Goal: Task Accomplishment & Management: Manage account settings

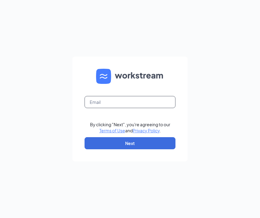
click at [105, 104] on input "text" at bounding box center [129, 102] width 91 height 12
type input "[PERSON_NAME][EMAIL_ADDRESS][PERSON_NAME][DOMAIN_NAME]"
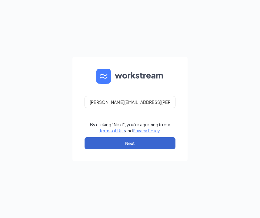
click at [119, 146] on button "Next" at bounding box center [129, 143] width 91 height 12
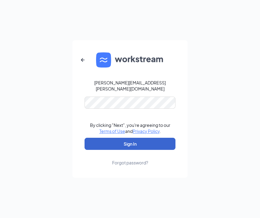
click at [130, 141] on button "Sign In" at bounding box center [129, 144] width 91 height 12
click at [127, 142] on button "Sign In" at bounding box center [129, 144] width 91 height 12
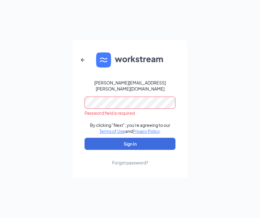
click at [82, 61] on icon "ArrowLeftNew" at bounding box center [83, 60] width 4 height 4
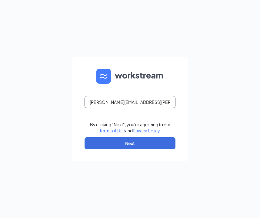
click at [109, 98] on input "[PERSON_NAME][EMAIL_ADDRESS][PERSON_NAME][DOMAIN_NAME]" at bounding box center [129, 102] width 91 height 12
click at [160, 99] on input "[PERSON_NAME][EMAIL_ADDRESS][PERSON_NAME][DOMAIN_NAME]" at bounding box center [129, 102] width 91 height 12
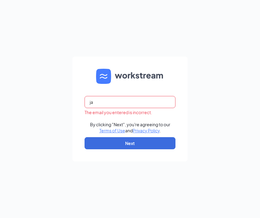
type input "j"
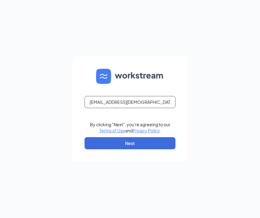
type input "[EMAIL_ADDRESS][DEMOGRAPHIC_DATA][DOMAIN_NAME]"
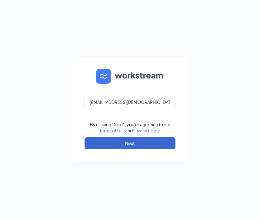
click at [130, 146] on button "Next" at bounding box center [129, 143] width 91 height 12
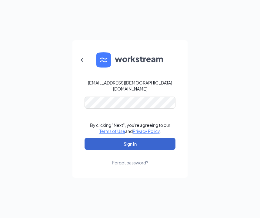
click at [130, 144] on button "Sign In" at bounding box center [129, 144] width 91 height 12
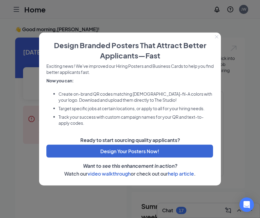
click at [216, 36] on icon "Close" at bounding box center [216, 36] width 3 height 3
